Goal: Check status

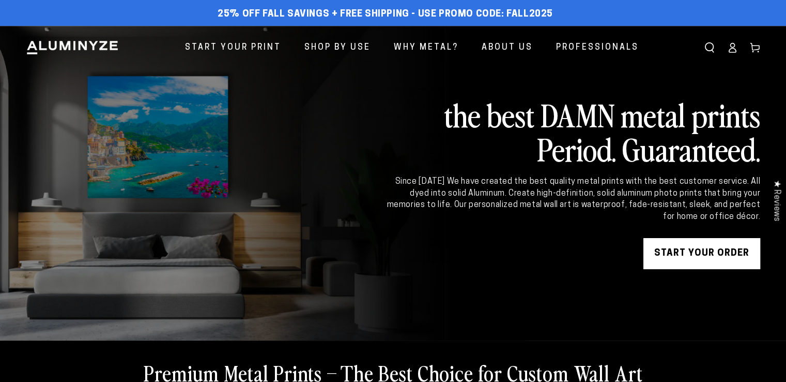
click at [736, 48] on icon at bounding box center [732, 47] width 10 height 10
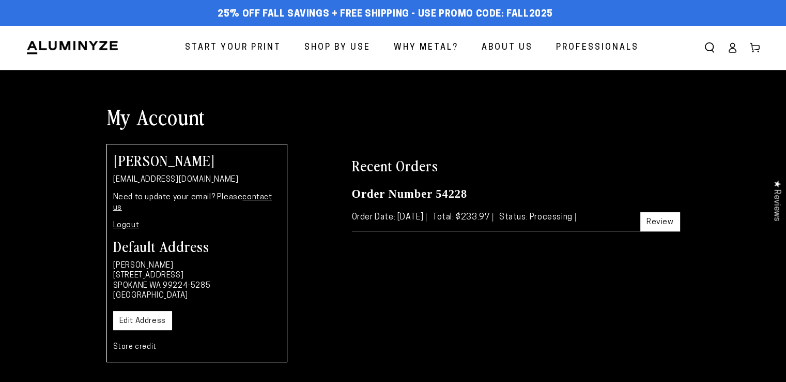
click at [576, 220] on span "Status: Processing" at bounding box center [537, 217] width 77 height 8
click at [508, 270] on div "Recent Orders Order Number 54228 Order Date: Sep 25, 2025 Total: $233.97 Status…" at bounding box center [516, 271] width 344 height 255
click at [662, 216] on link "Review" at bounding box center [661, 221] width 40 height 19
